Goal: Download file/media

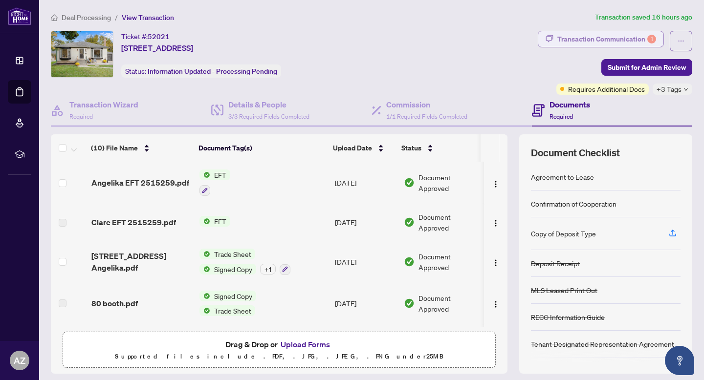
click at [581, 35] on div "Transaction Communication 1" at bounding box center [606, 39] width 99 height 16
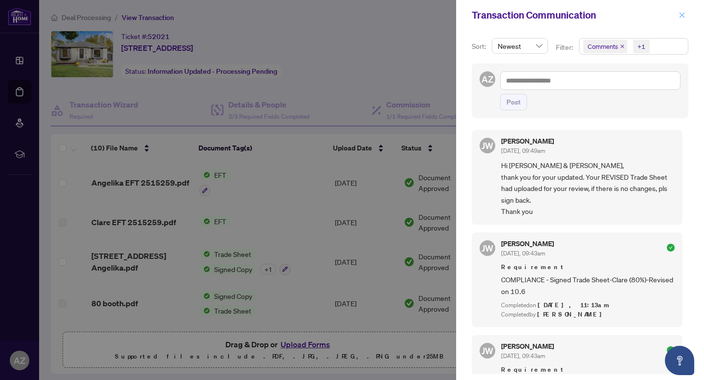
click at [678, 20] on span "button" at bounding box center [681, 15] width 7 height 16
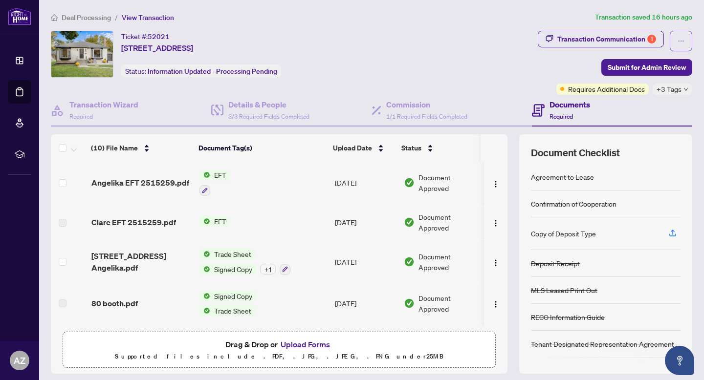
click at [164, 177] on span "Angelika EFT 2515259.pdf" at bounding box center [140, 183] width 98 height 12
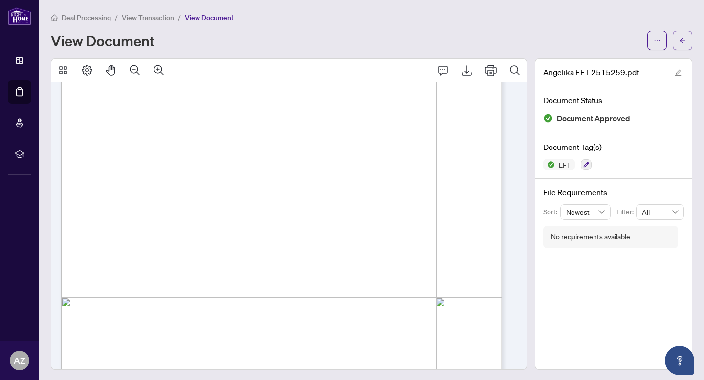
scroll to position [258, 0]
click at [672, 39] on button "button" at bounding box center [682, 41] width 20 height 20
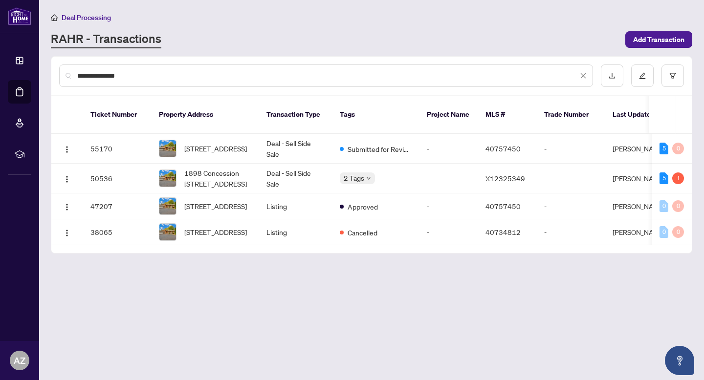
click at [585, 76] on icon "close" at bounding box center [582, 75] width 7 height 7
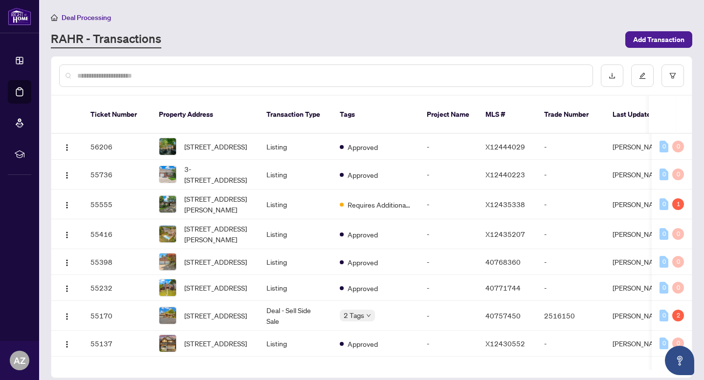
click at [135, 72] on input "text" at bounding box center [330, 75] width 507 height 11
type input "**********"
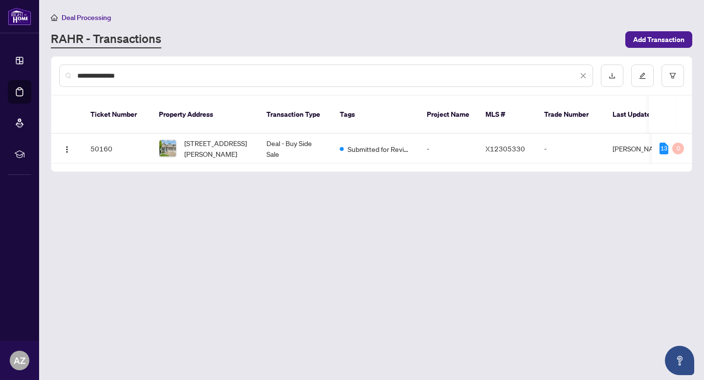
click at [581, 78] on icon "close" at bounding box center [582, 75] width 7 height 7
